Goal: Communication & Community: Connect with others

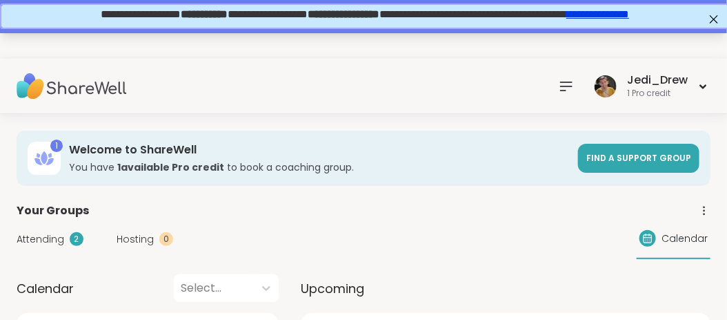
click at [97, 29] on div "Your session “ Night Time Reflection and/or Body Doubling ” has started. Click …" at bounding box center [363, 16] width 727 height 33
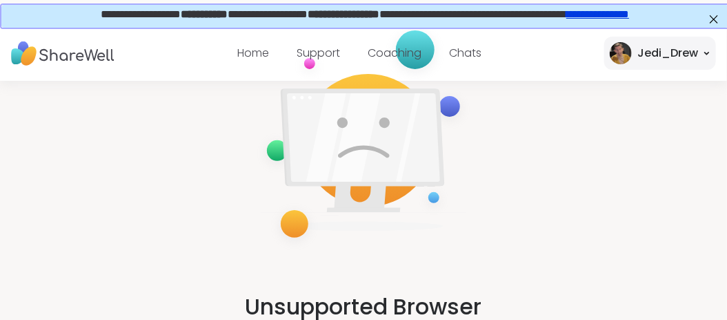
click at [97, 29] on nav "Home Support Coaching Chats Jedi_Drew" at bounding box center [363, 53] width 727 height 55
click at [628, 17] on link "**********" at bounding box center [596, 13] width 63 height 10
click at [46, 65] on img at bounding box center [63, 54] width 104 height 38
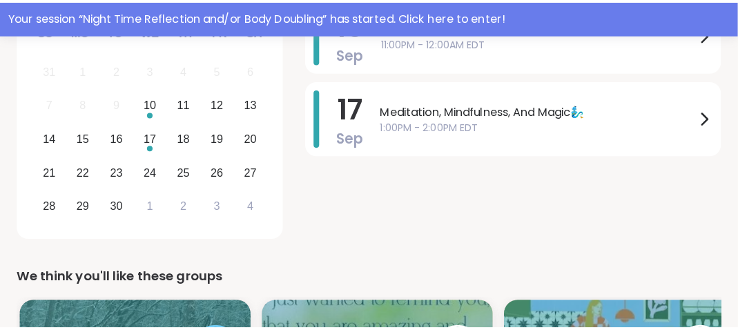
scroll to position [275, 0]
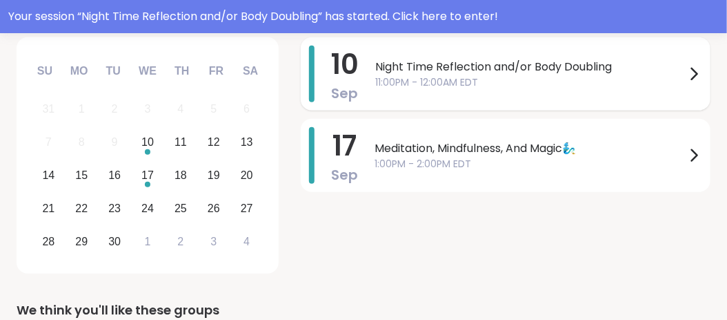
click at [441, 76] on span "11:00PM - 12:00AM EDT" at bounding box center [530, 82] width 311 height 14
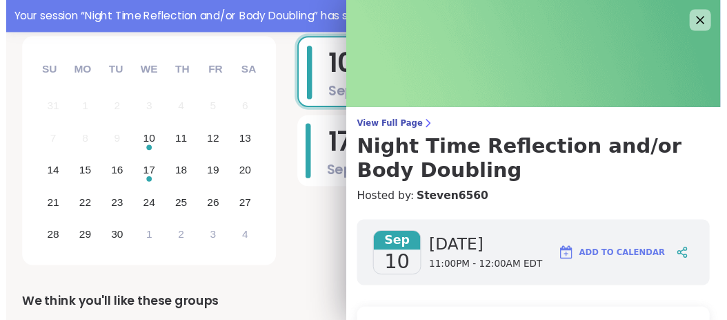
scroll to position [207, 0]
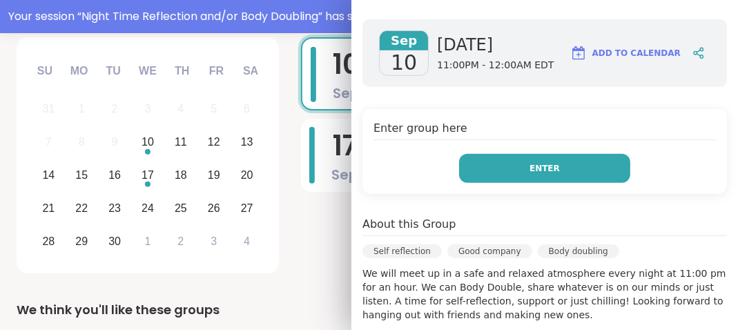
click at [511, 171] on button "Enter" at bounding box center [544, 168] width 171 height 29
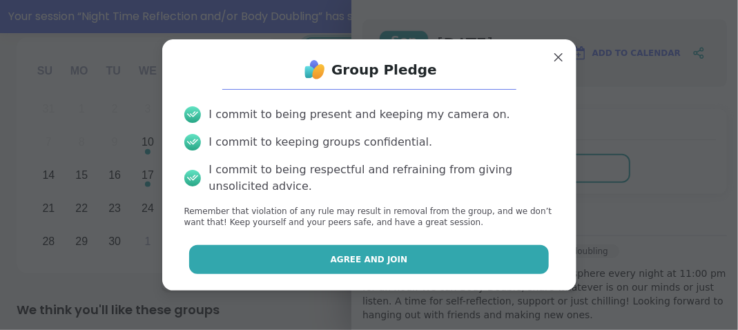
click at [472, 267] on button "Agree and Join" at bounding box center [369, 259] width 360 height 29
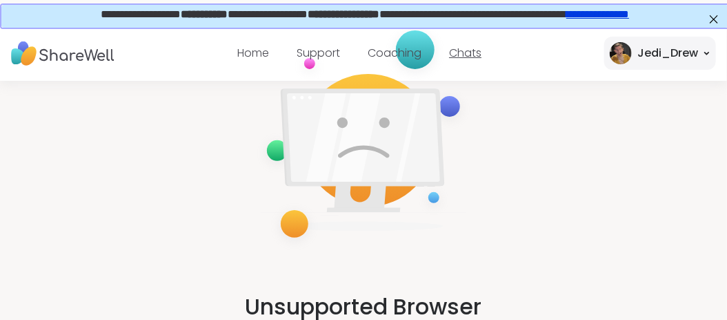
click at [477, 55] on link "Chats" at bounding box center [465, 53] width 32 height 16
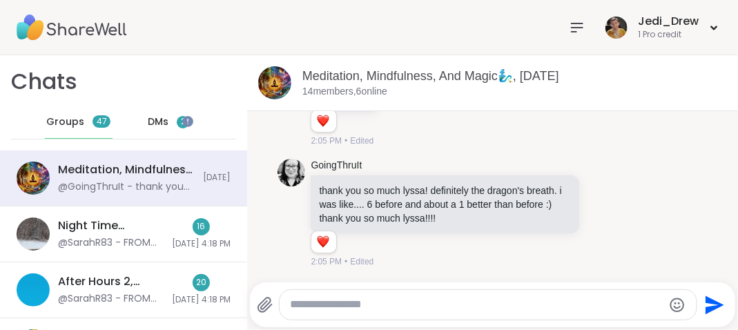
click at [181, 127] on span "2" at bounding box center [183, 122] width 5 height 12
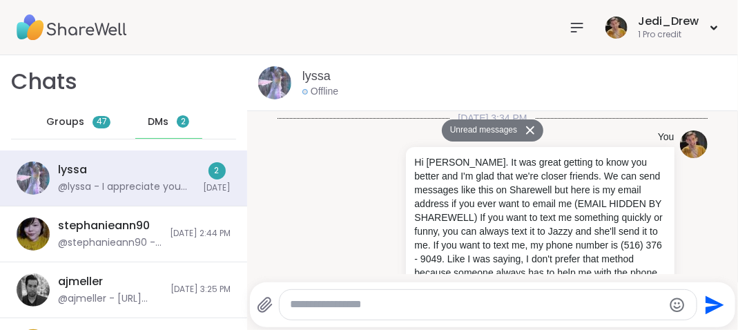
scroll to position [1053, 0]
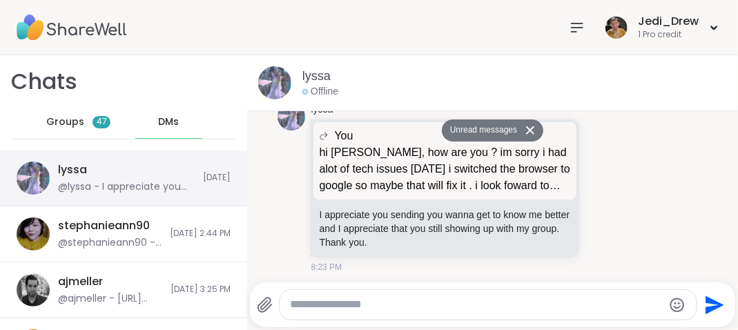
click at [141, 183] on div "@lyssa - I appreciate you sending you wanna get to know me better and I appreci…" at bounding box center [126, 187] width 137 height 14
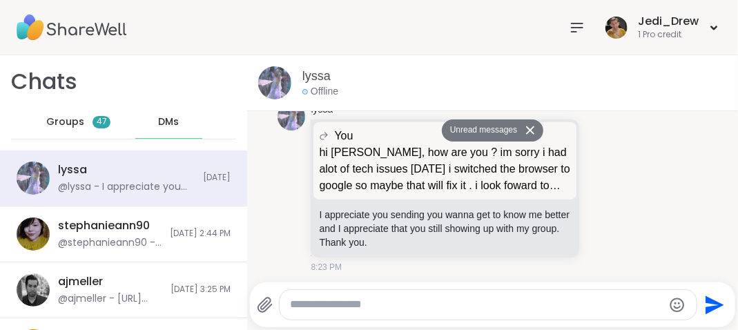
drag, startPoint x: 589, startPoint y: 248, endPoint x: 306, endPoint y: 304, distance: 288.4
click at [306, 304] on textarea "Type your message" at bounding box center [477, 304] width 372 height 14
click at [464, 225] on p "I appreciate you sending you wanna get to know me better and I appreciate that …" at bounding box center [444, 228] width 251 height 41
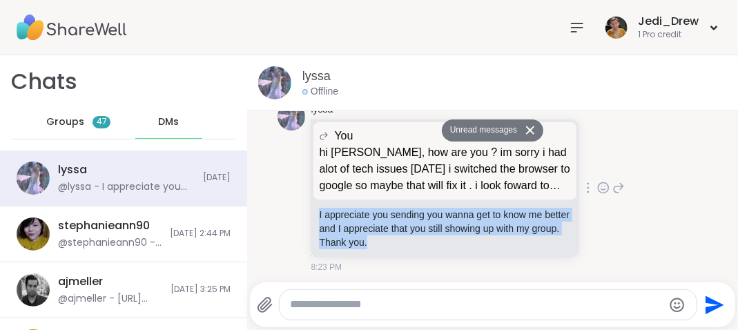
click at [464, 225] on p "I appreciate you sending you wanna get to know me better and I appreciate that …" at bounding box center [444, 228] width 251 height 41
click at [669, 310] on icon "Emoji picker" at bounding box center [677, 305] width 17 height 17
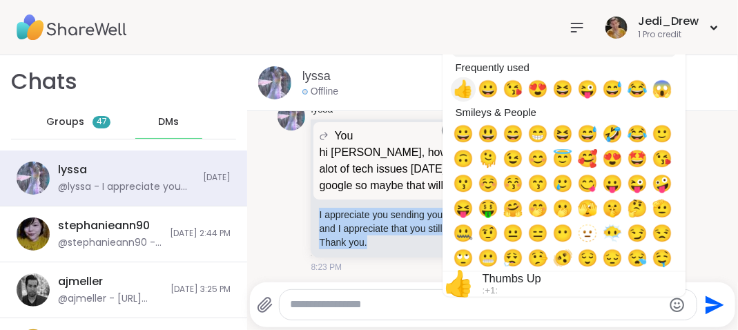
click at [453, 90] on span "👍" at bounding box center [463, 89] width 21 height 19
type textarea "**"
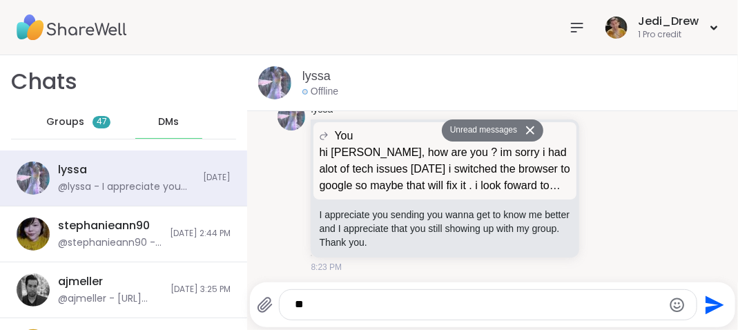
click at [705, 300] on icon "Send" at bounding box center [714, 304] width 19 height 19
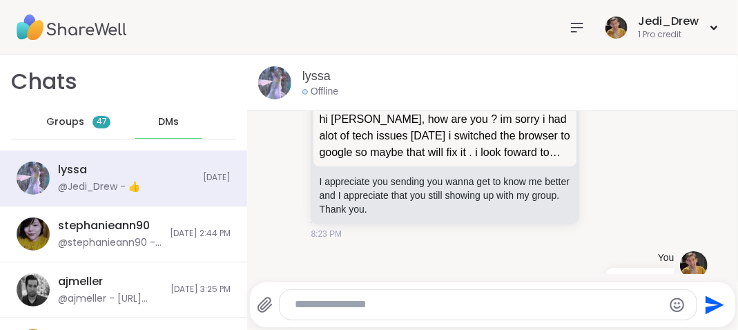
scroll to position [1093, 0]
